Goal: Task Accomplishment & Management: Use online tool/utility

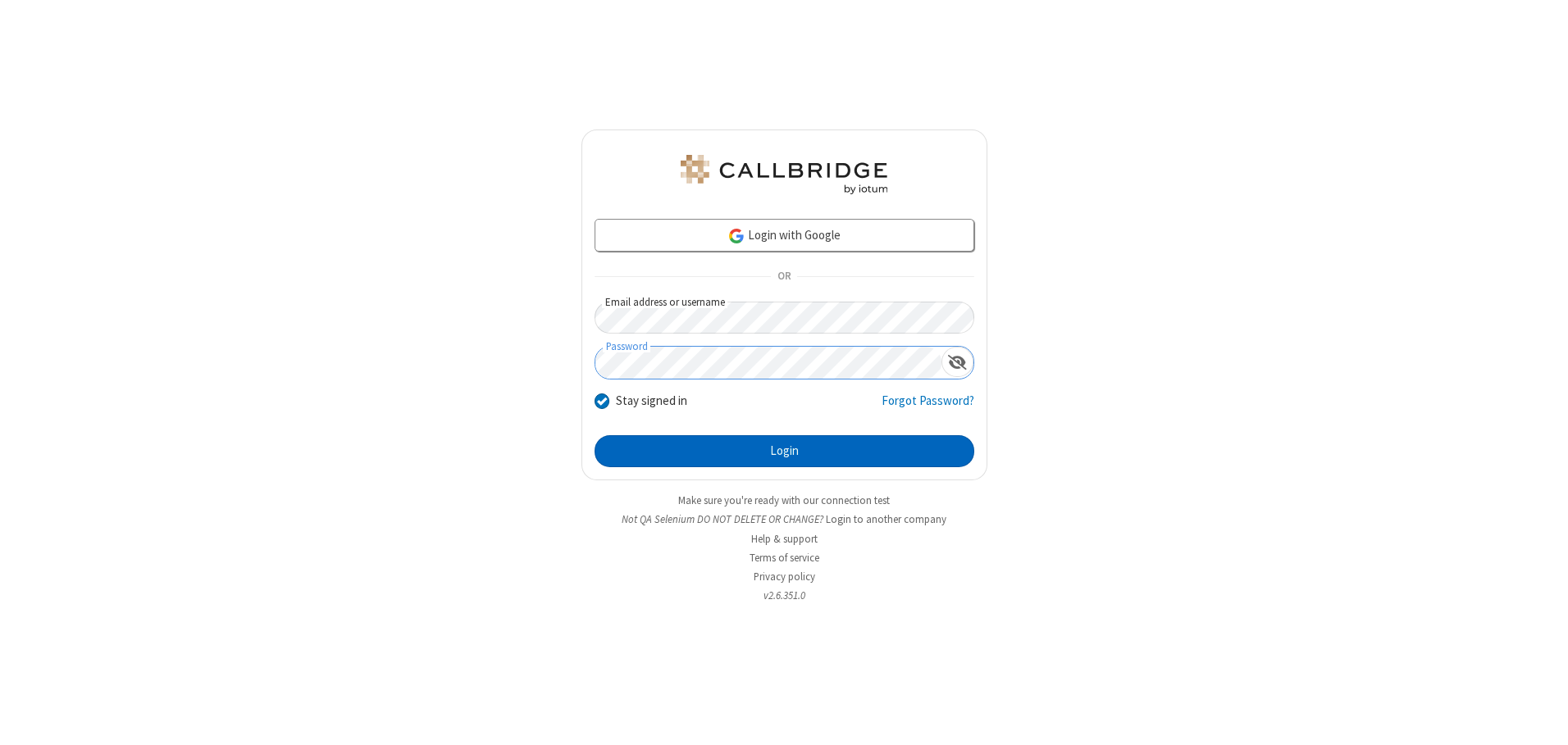
click at [784, 451] on button "Login" at bounding box center [784, 451] width 380 height 33
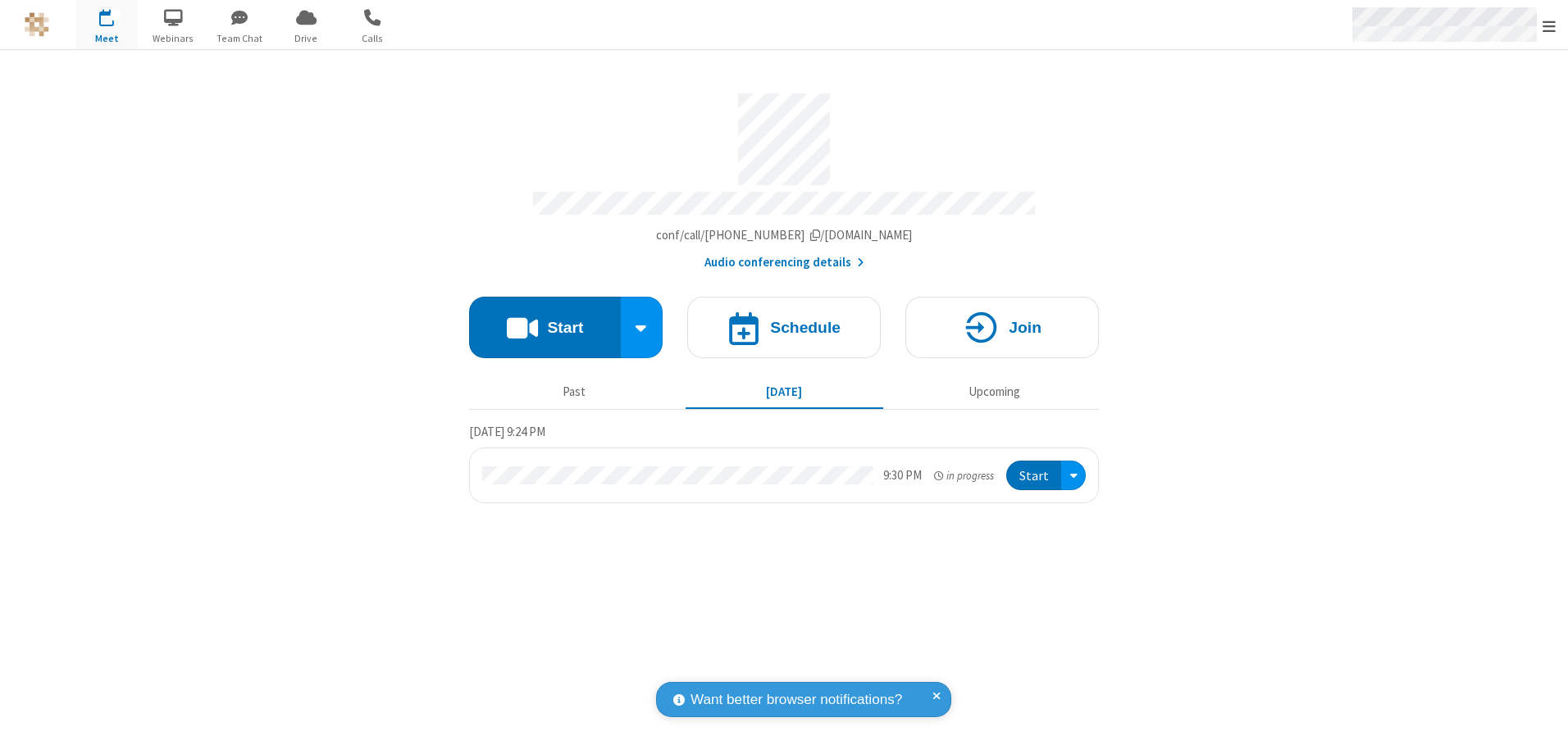
click at [1549, 26] on span "Open menu" at bounding box center [1548, 26] width 13 height 16
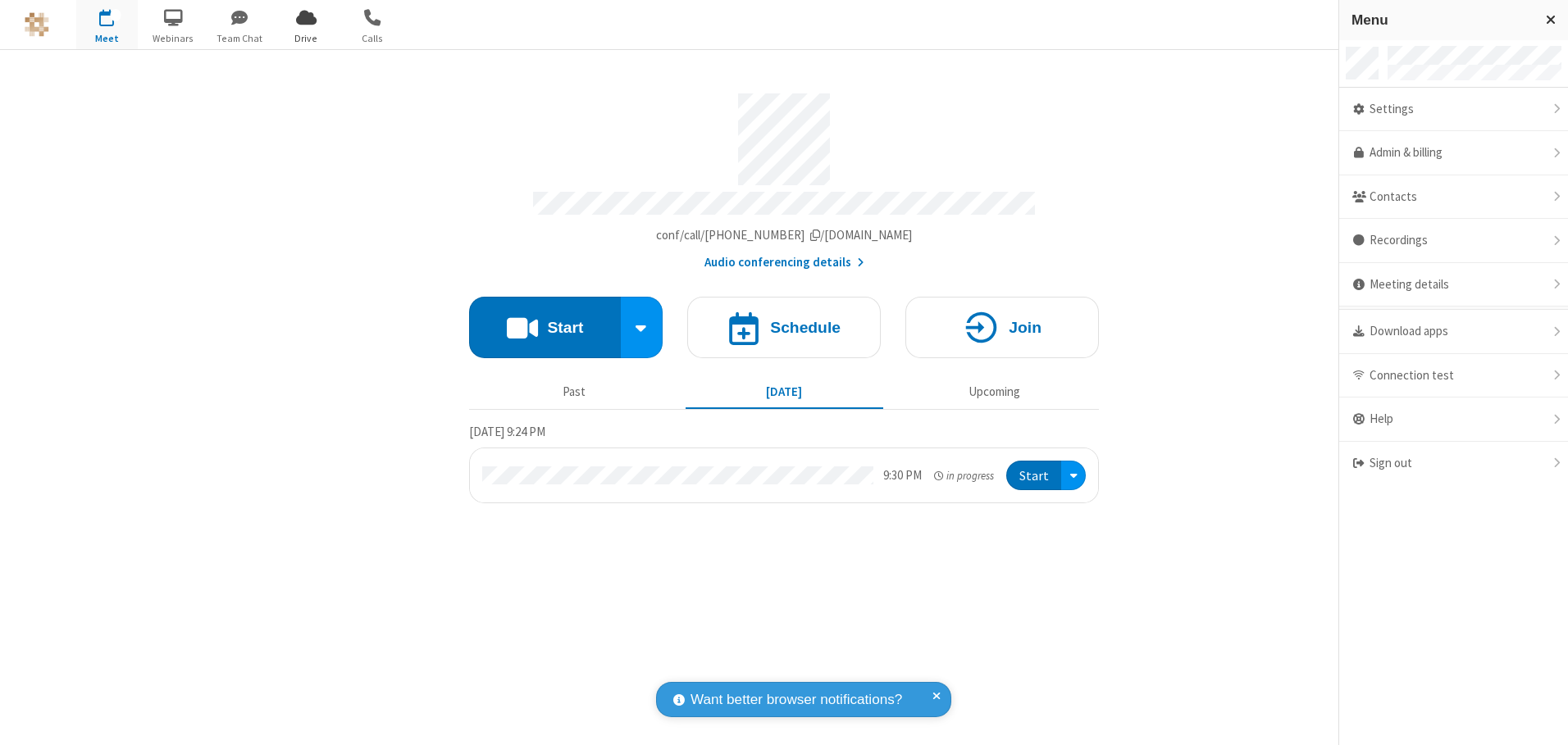
click at [306, 37] on span "Drive" at bounding box center [306, 38] width 62 height 15
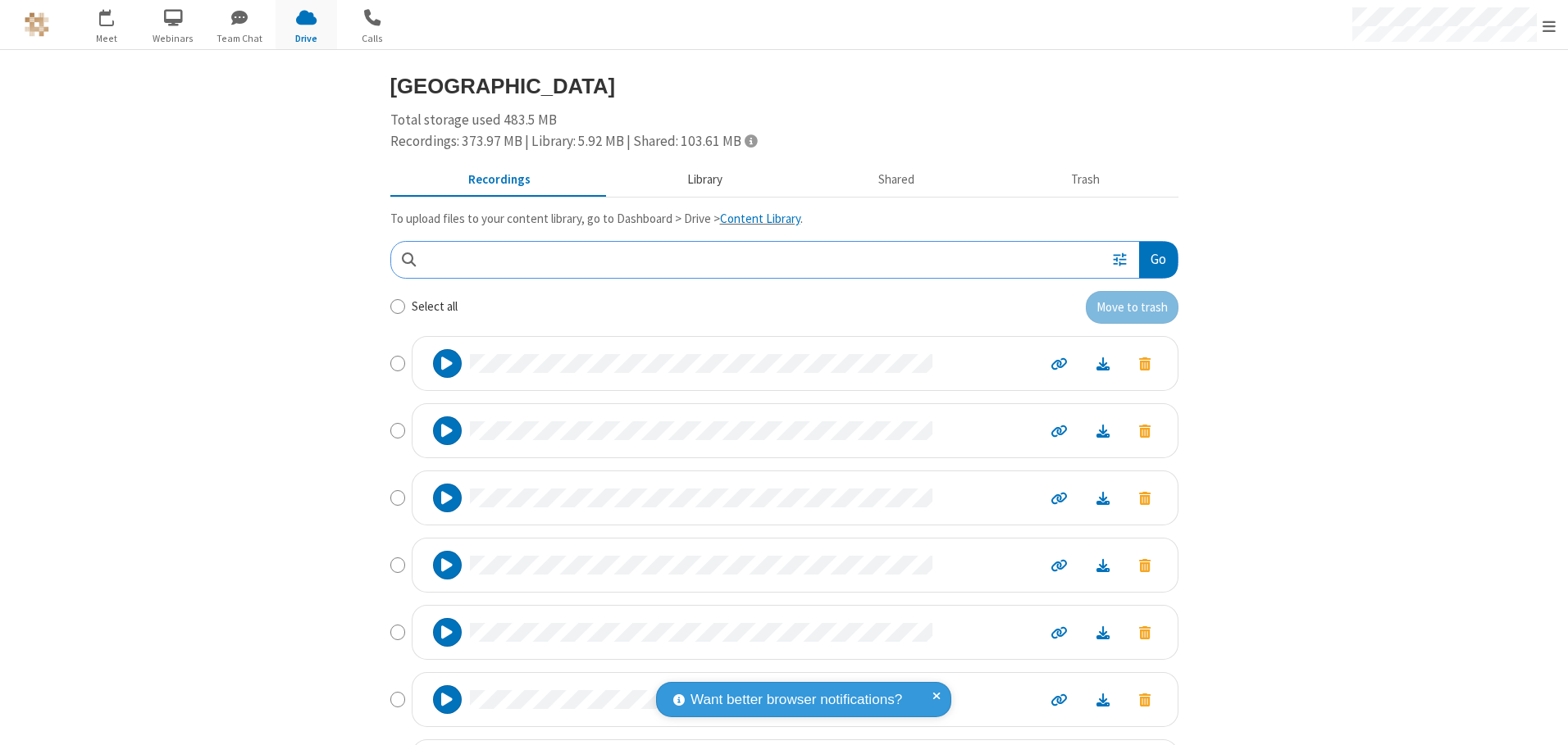
click at [696, 179] on button "Library" at bounding box center [704, 180] width 192 height 31
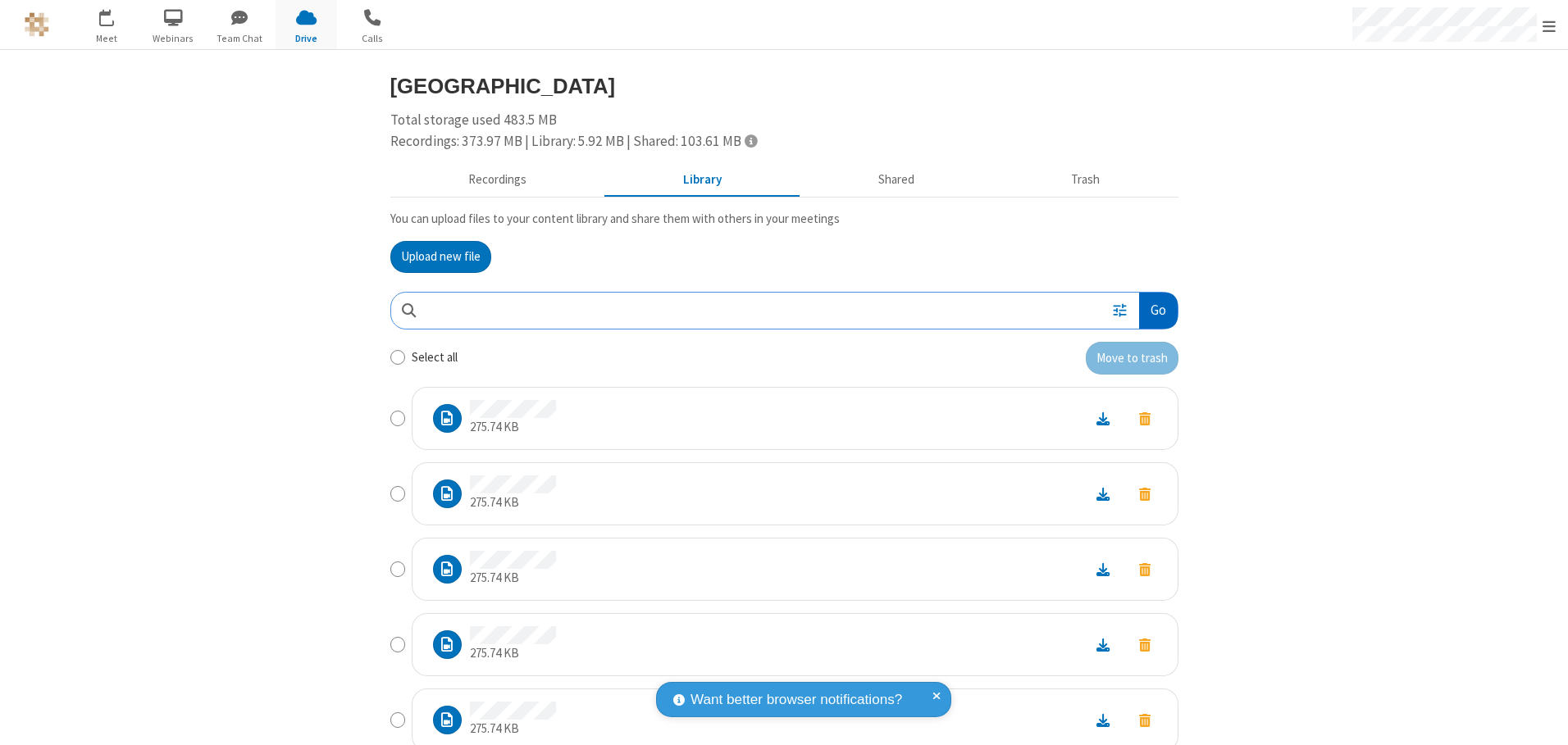
click at [1151, 310] on button "Go" at bounding box center [1158, 310] width 37 height 37
click at [434, 257] on button "Upload new file" at bounding box center [440, 257] width 101 height 33
